Goal: Task Accomplishment & Management: Use online tool/utility

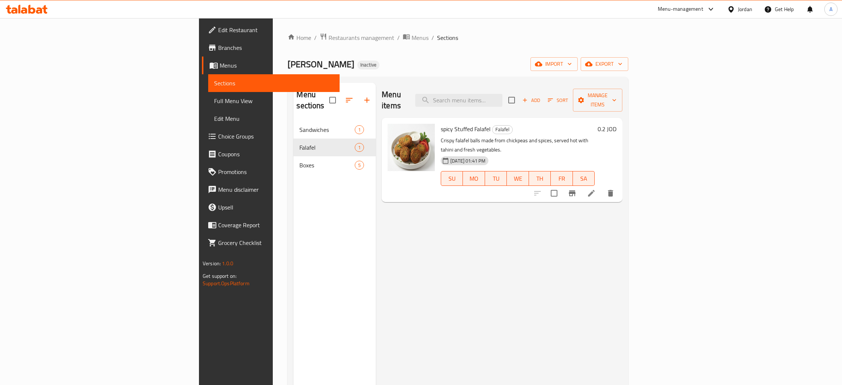
scroll to position [104, 0]
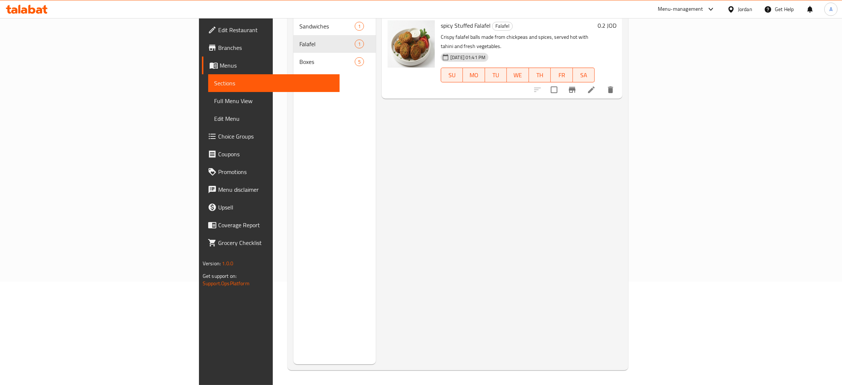
click at [742, 7] on div "Jordan" at bounding box center [745, 9] width 14 height 8
click at [669, 192] on div "[GEOGRAPHIC_DATA]" at bounding box center [672, 195] width 49 height 8
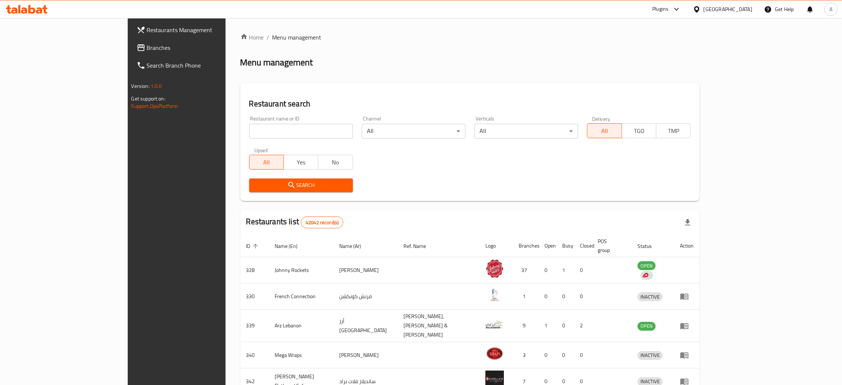
click at [267, 133] on input "search" at bounding box center [301, 131] width 104 height 15
paste input "Kanfa Cafeteria"
type input "Kanfa Cafeteria"
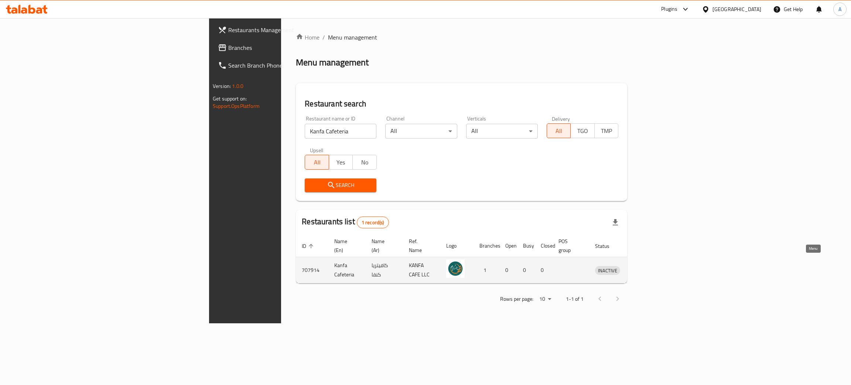
click at [644, 266] on icon "enhanced table" at bounding box center [639, 270] width 9 height 9
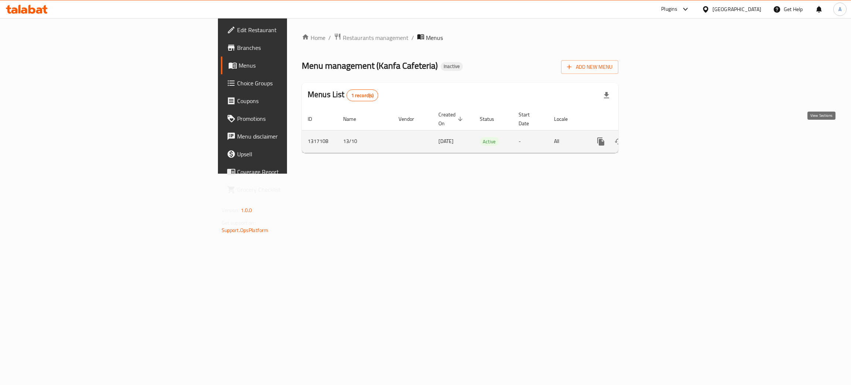
click at [659, 137] on icon "enhanced table" at bounding box center [654, 141] width 9 height 9
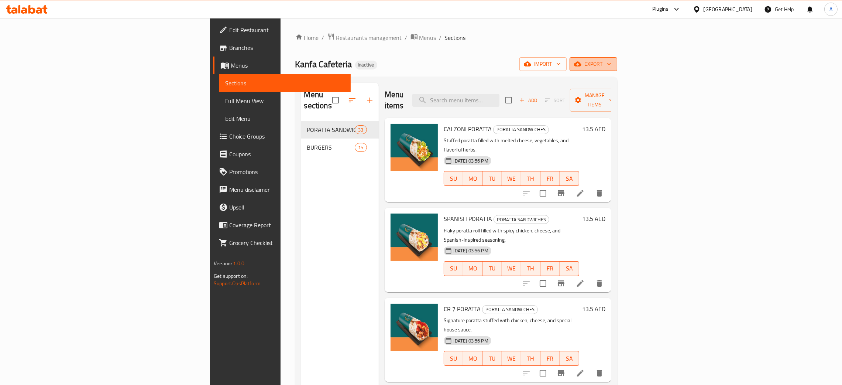
click at [613, 64] on icon "button" at bounding box center [609, 63] width 7 height 7
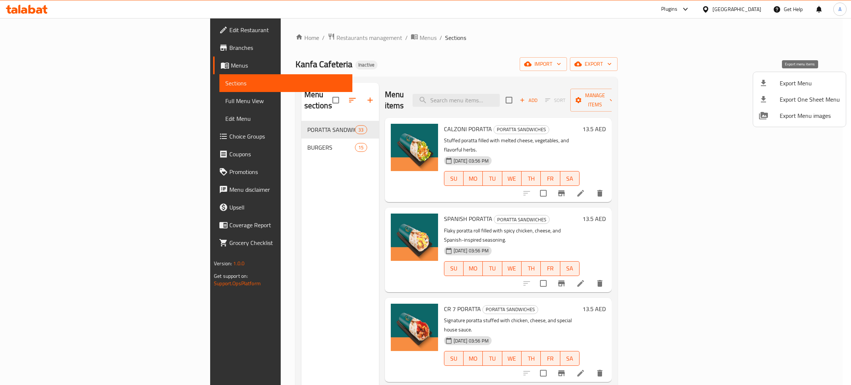
click at [783, 83] on span "Export Menu" at bounding box center [810, 83] width 60 height 9
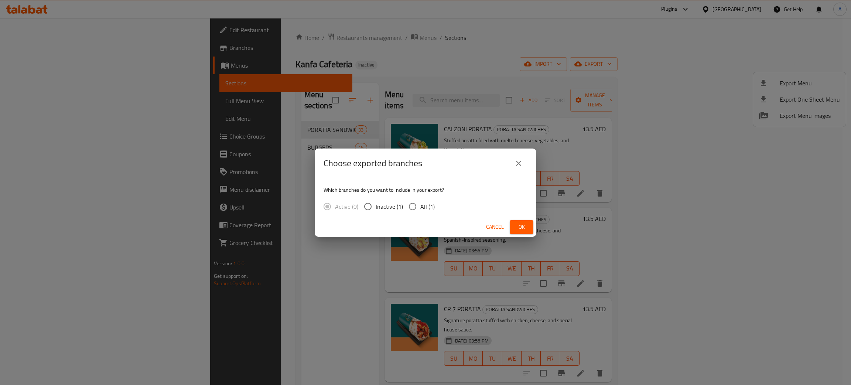
click at [519, 223] on span "Ok" at bounding box center [522, 226] width 12 height 9
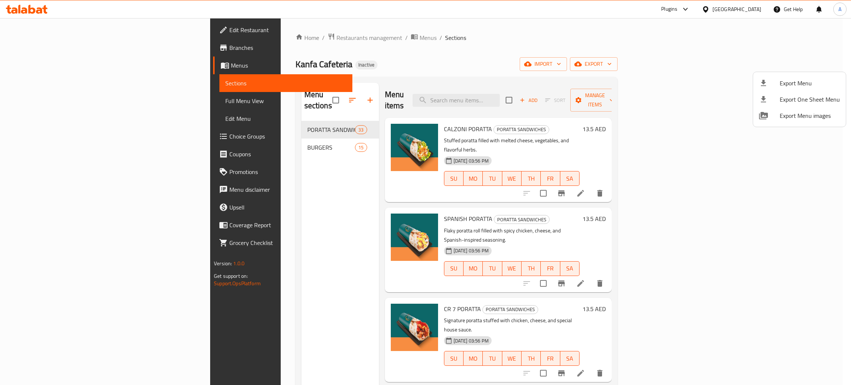
click at [40, 32] on div at bounding box center [425, 192] width 851 height 385
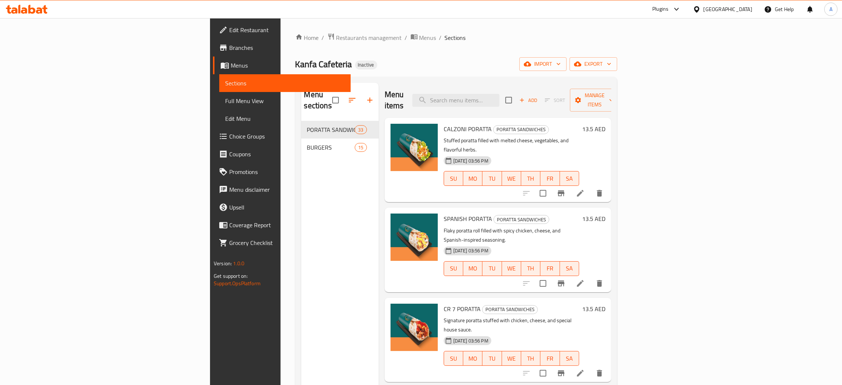
click at [229, 31] on span "Edit Restaurant" at bounding box center [287, 29] width 116 height 9
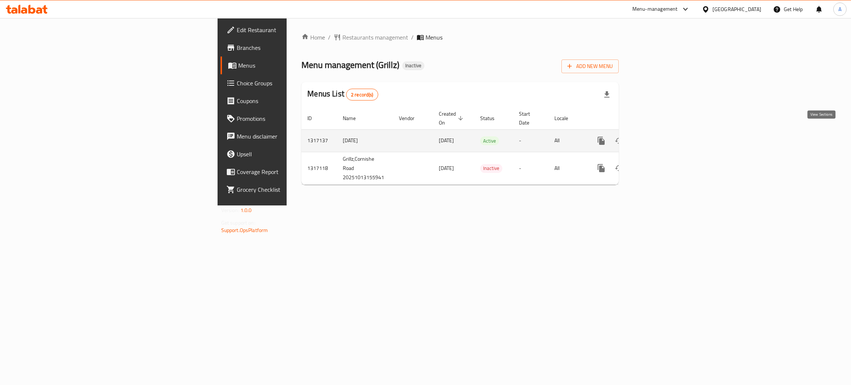
click at [659, 136] on icon "enhanced table" at bounding box center [654, 140] width 9 height 9
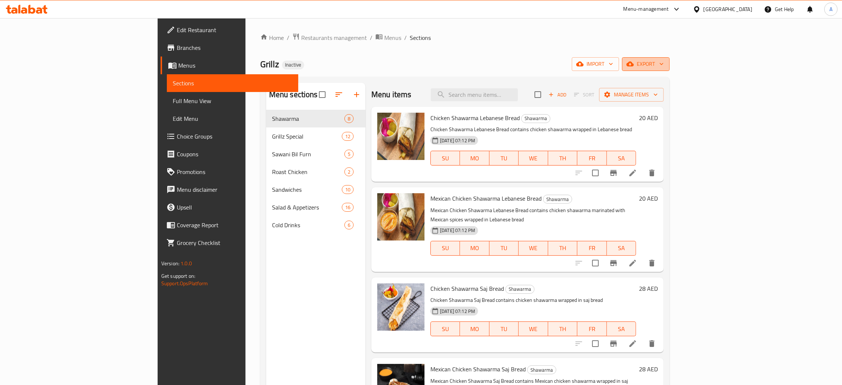
click at [666, 63] on icon "button" at bounding box center [661, 63] width 7 height 7
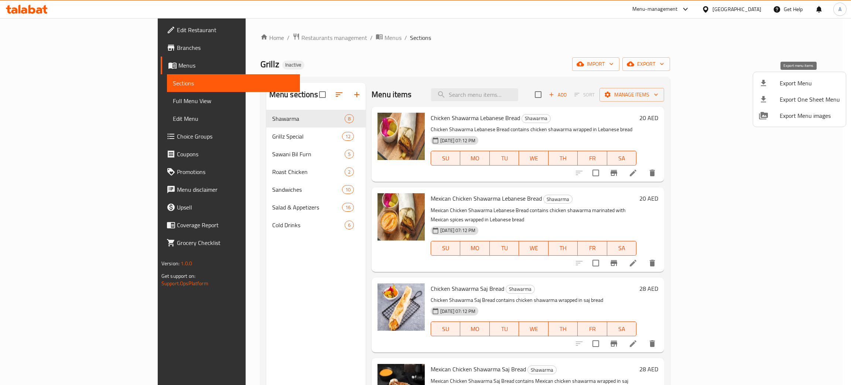
click at [798, 83] on span "Export Menu" at bounding box center [810, 83] width 60 height 9
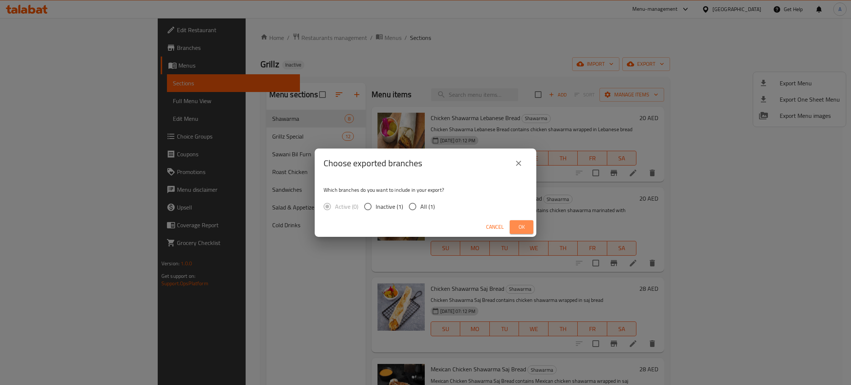
click at [520, 228] on span "Ok" at bounding box center [522, 226] width 12 height 9
